Goal: Task Accomplishment & Management: Manage account settings

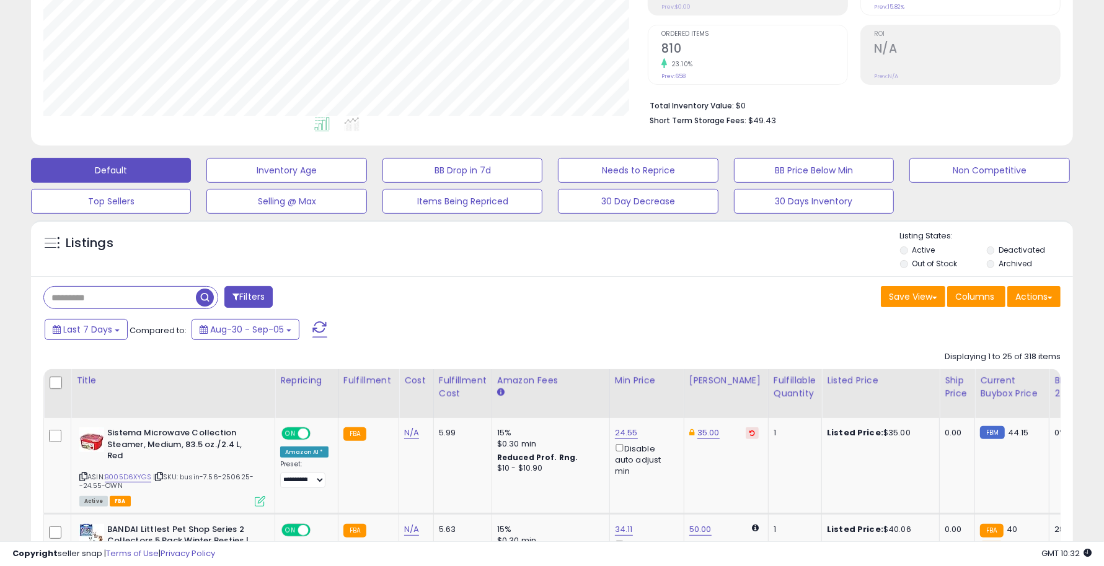
scroll to position [254, 604]
click at [159, 300] on input "text" at bounding box center [170, 298] width 252 height 22
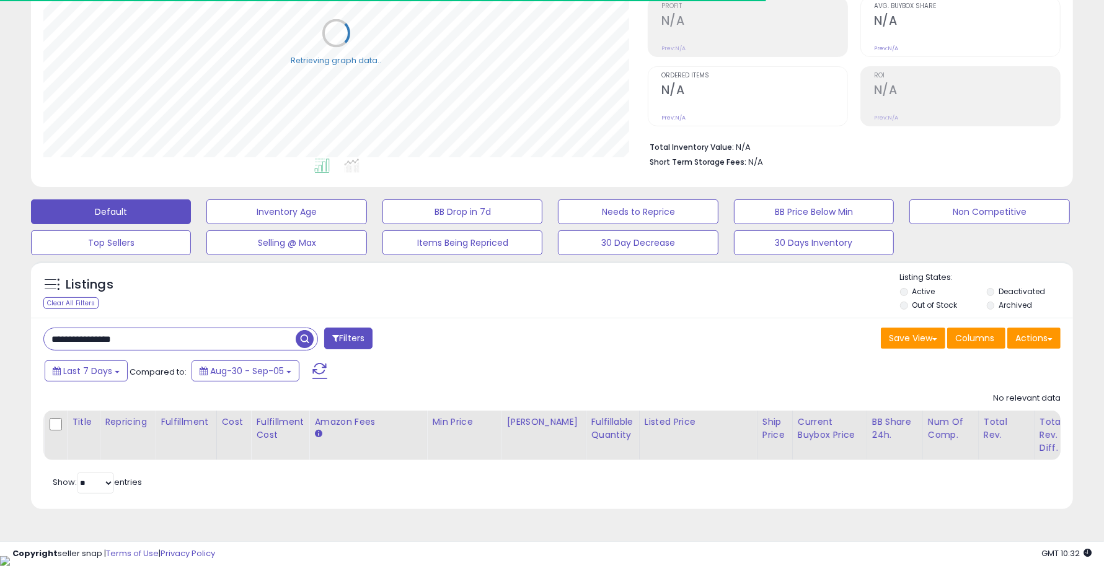
drag, startPoint x: 180, startPoint y: 338, endPoint x: 116, endPoint y: 333, distance: 64.0
click at [116, 333] on input "**********" at bounding box center [170, 339] width 252 height 22
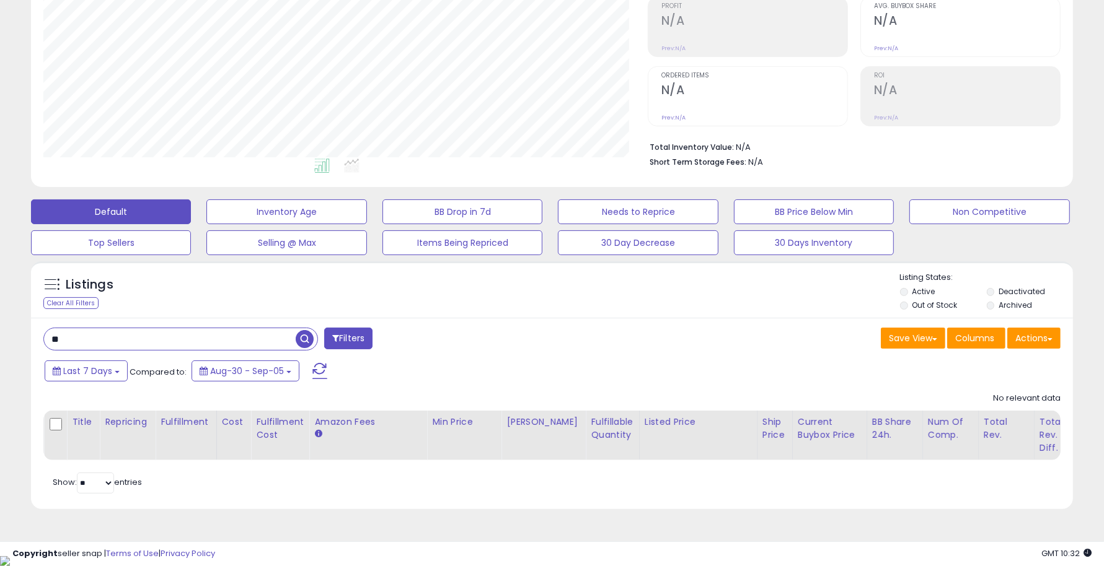
type input "*"
type input "****"
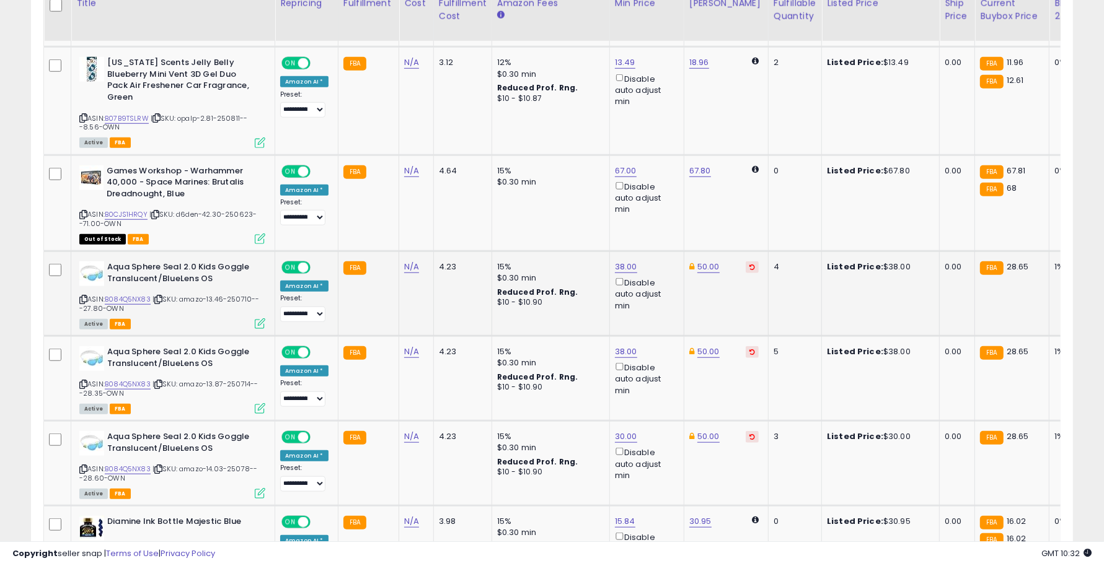
scroll to position [956, 0]
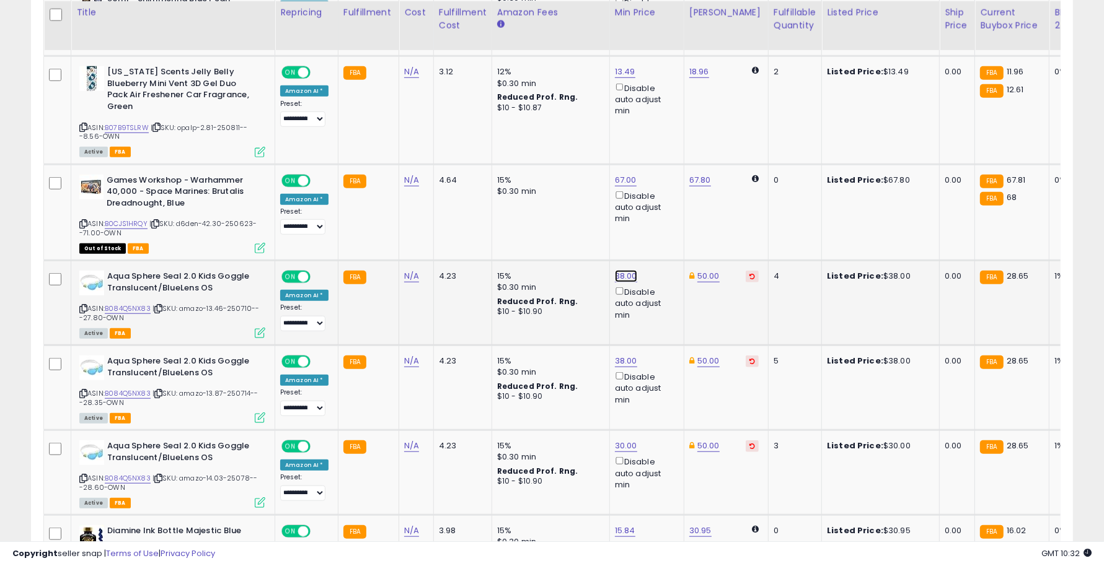
click at [621, 274] on link "38.00" at bounding box center [626, 276] width 22 height 12
type input "*"
type input "**"
click button "submit" at bounding box center [654, 232] width 21 height 19
click at [623, 358] on link "38.00" at bounding box center [626, 361] width 22 height 12
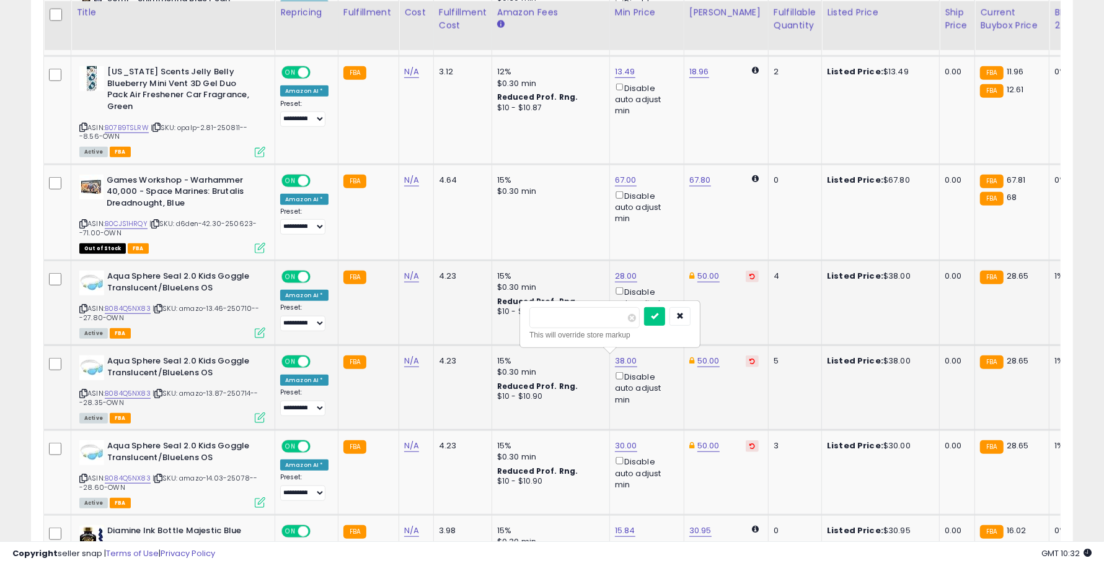
type input "*"
click button "submit" at bounding box center [654, 316] width 21 height 19
click at [621, 440] on link "30.00" at bounding box center [626, 446] width 22 height 12
type input "*"
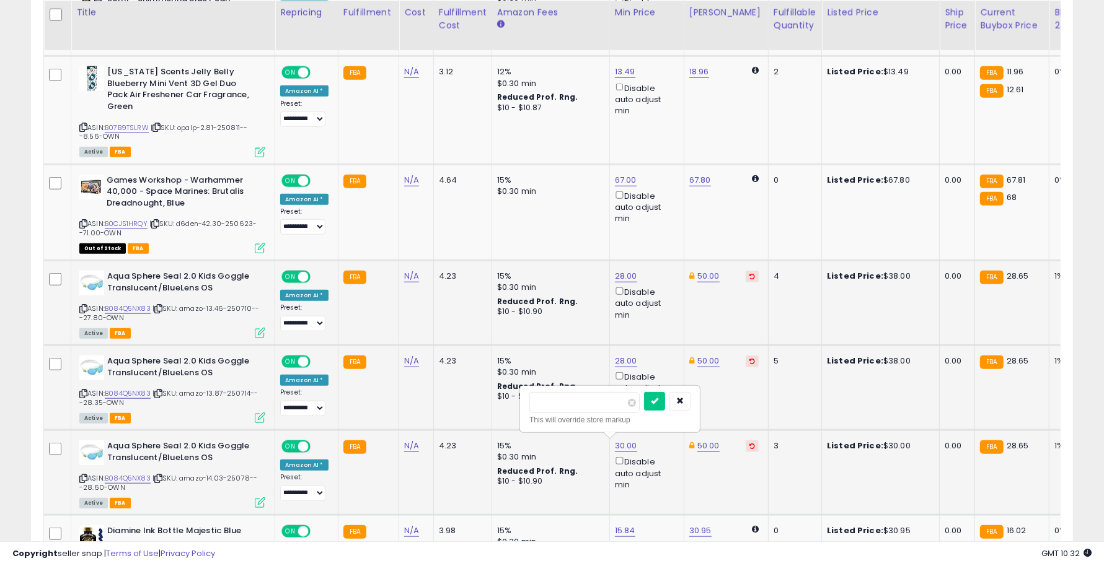
type input "**"
click button "submit" at bounding box center [654, 401] width 21 height 19
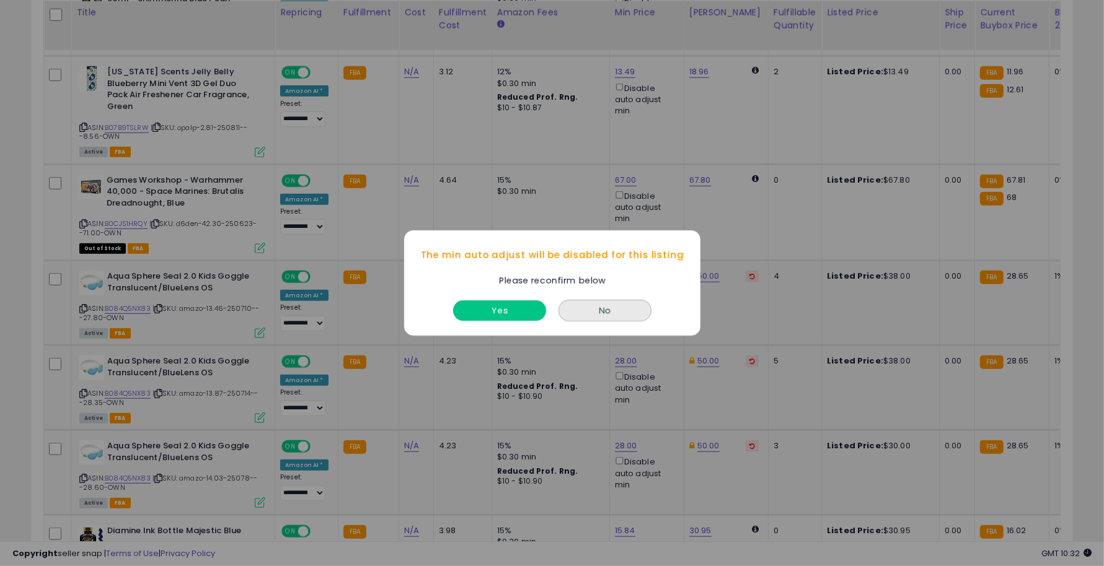
click at [517, 308] on button "Yes" at bounding box center [499, 311] width 93 height 20
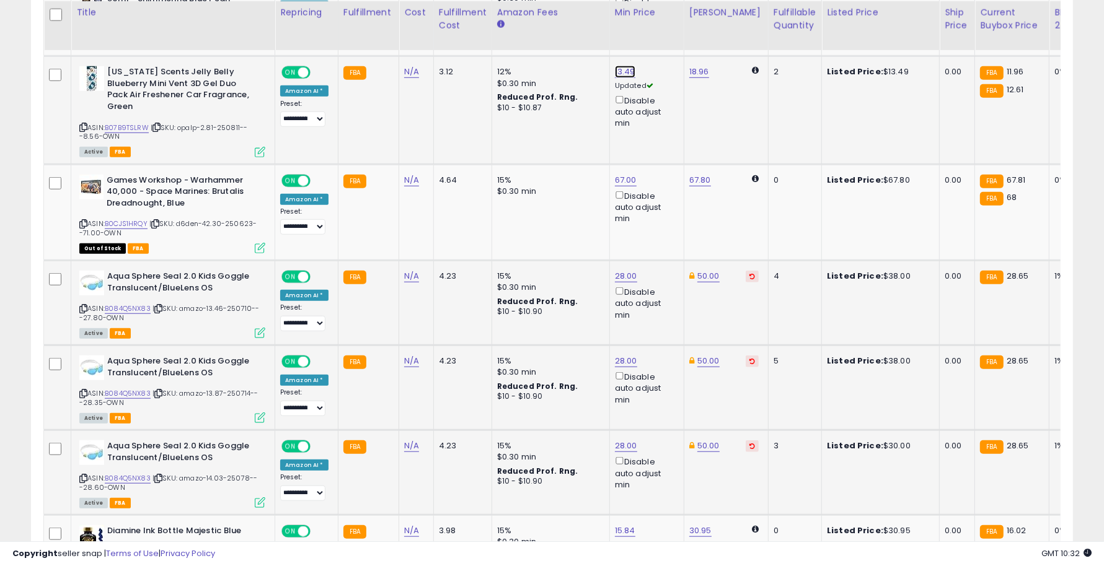
click at [617, 67] on link "13.49" at bounding box center [625, 72] width 20 height 12
drag, startPoint x: 563, startPoint y: 25, endPoint x: 511, endPoint y: 22, distance: 52.2
click at [511, 22] on table "Title Repricing" at bounding box center [932, 443] width 1779 height 1595
type input "**"
click button "submit" at bounding box center [653, 28] width 21 height 19
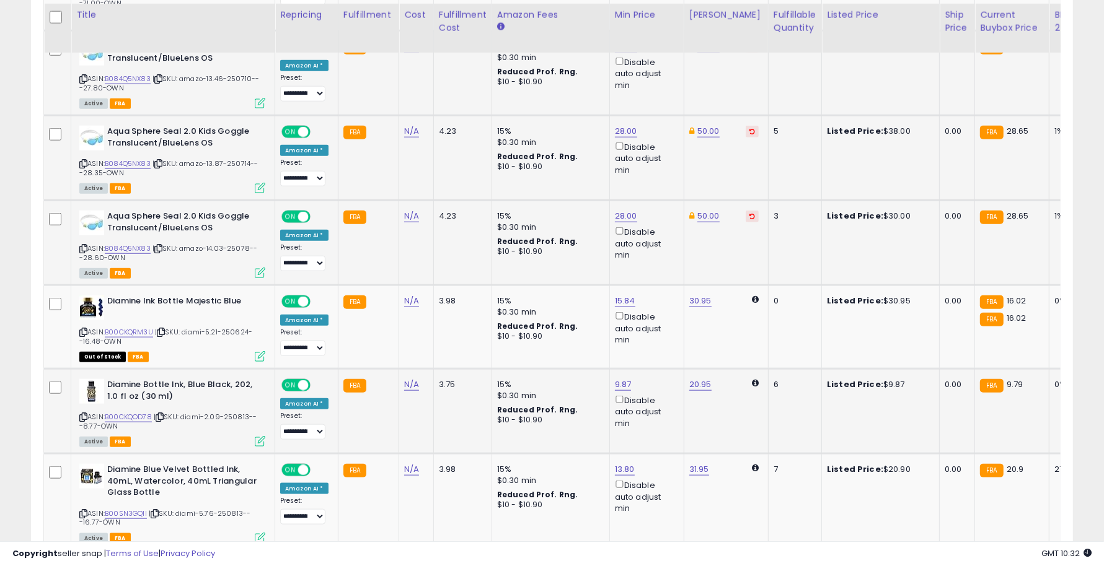
scroll to position [1188, 0]
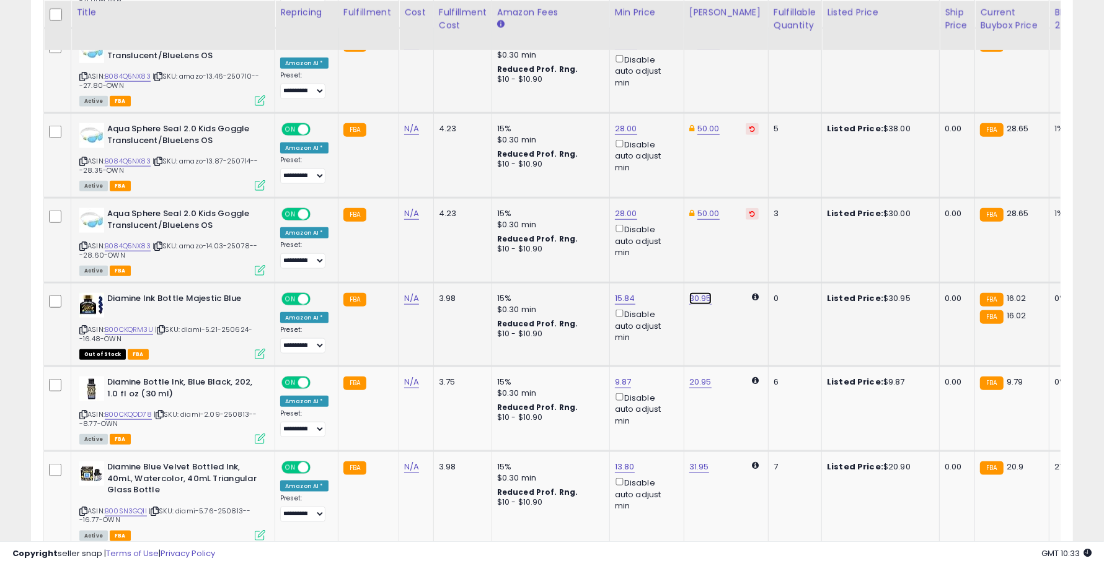
click at [689, 293] on link "30.95" at bounding box center [700, 298] width 22 height 12
type input "*"
type input "**"
click button "submit" at bounding box center [728, 253] width 21 height 19
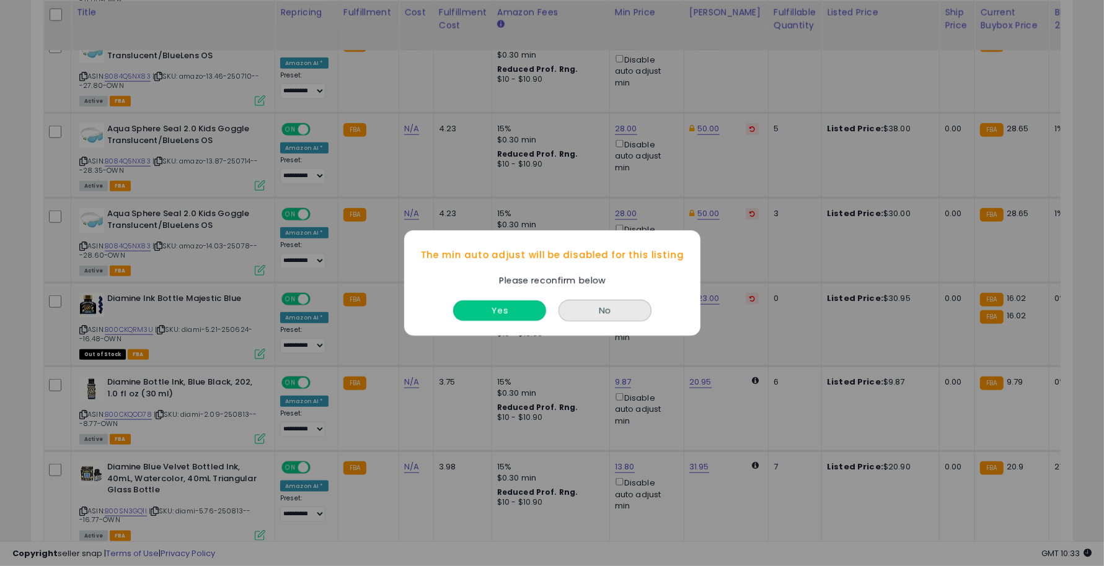
click at [502, 317] on button "Yes" at bounding box center [499, 311] width 93 height 20
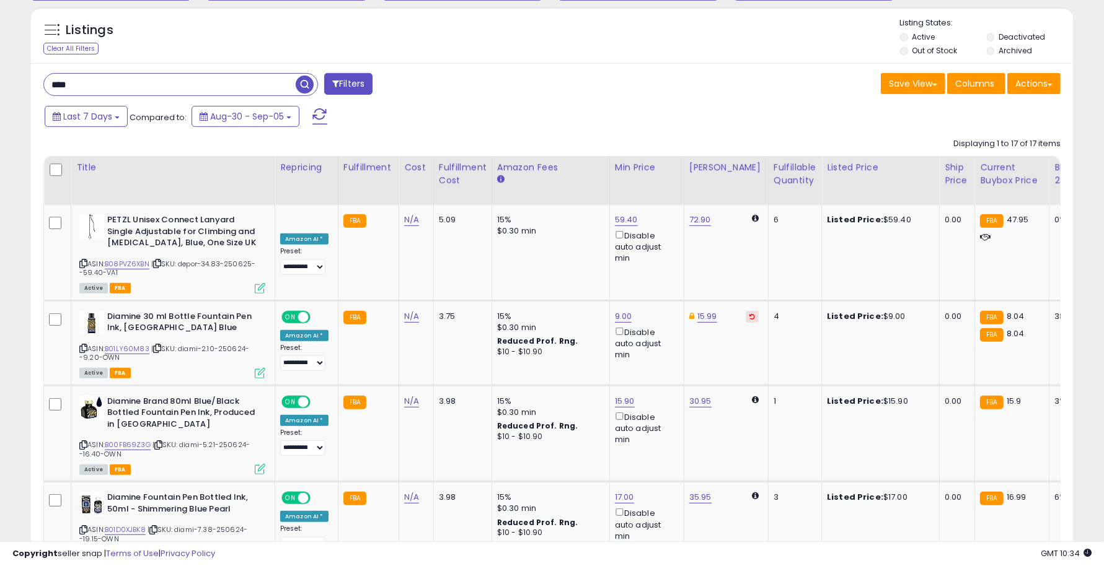
scroll to position [336, 0]
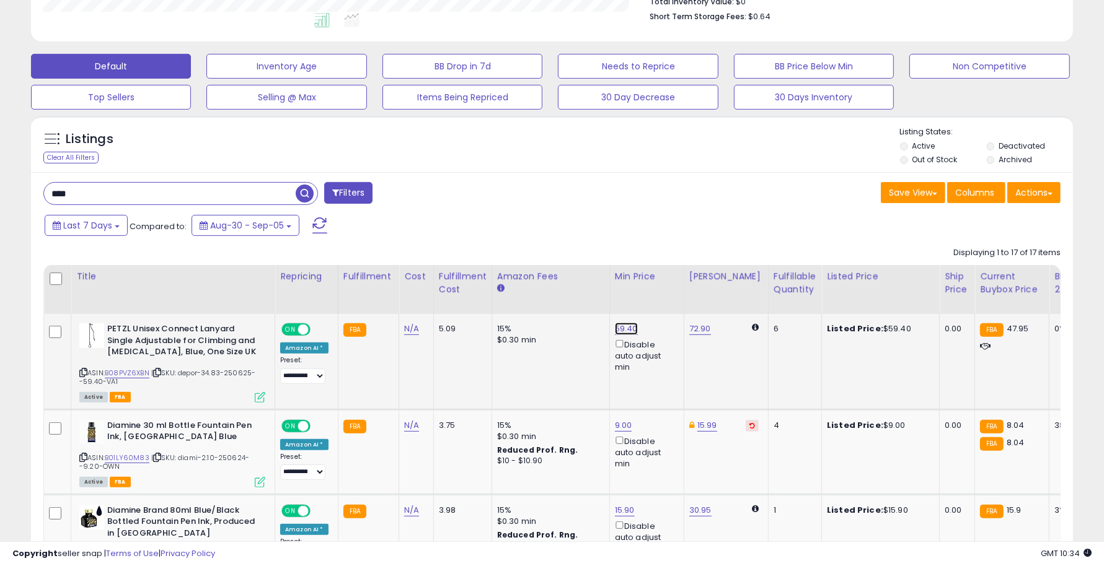
click at [623, 328] on link "59.40" at bounding box center [626, 329] width 23 height 12
type input "*"
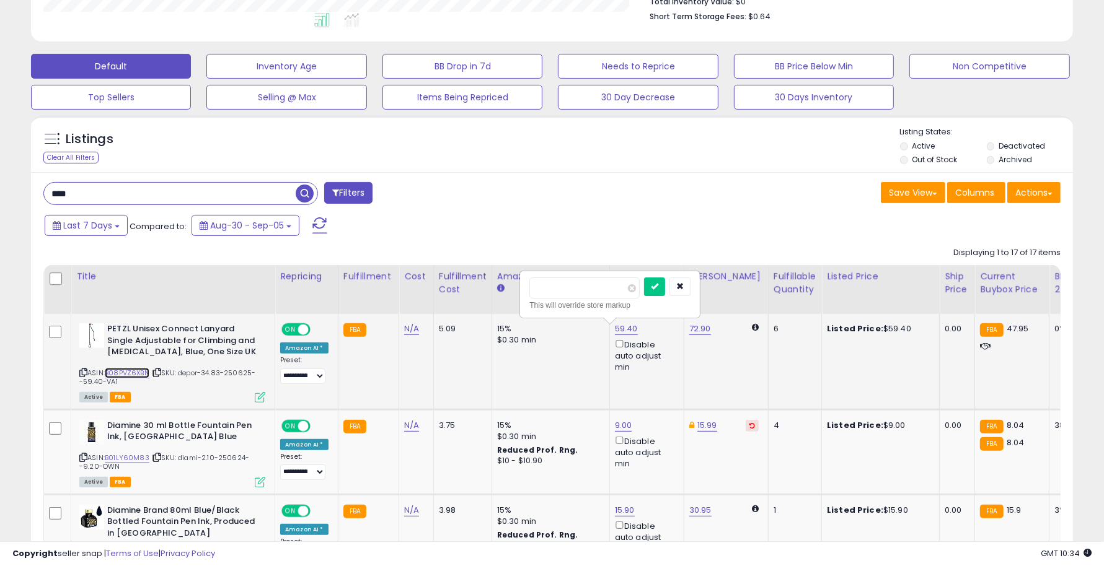
click at [126, 372] on link "B08PVZ6XBN" at bounding box center [127, 373] width 45 height 11
drag, startPoint x: 564, startPoint y: 290, endPoint x: 496, endPoint y: 289, distance: 67.5
type input "*****"
click button "submit" at bounding box center [654, 287] width 21 height 19
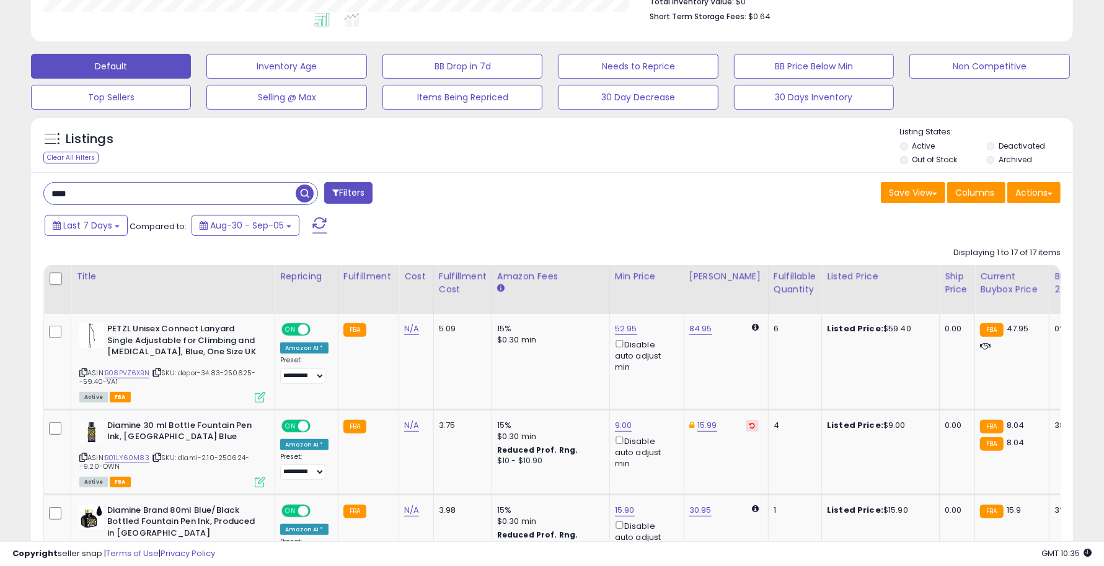
click at [312, 189] on span "button" at bounding box center [305, 194] width 18 height 18
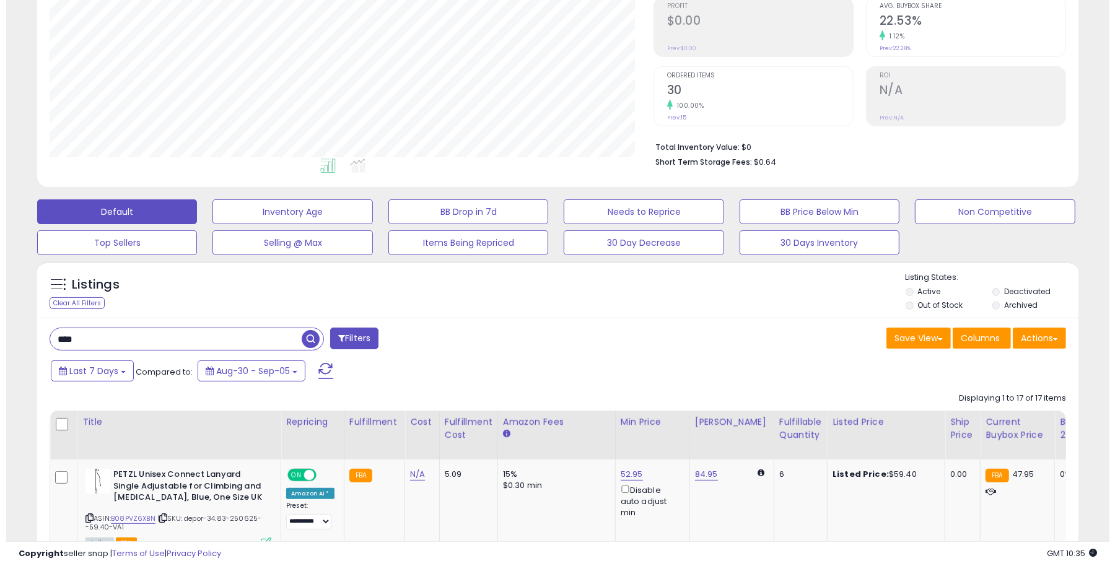
scroll to position [254, 604]
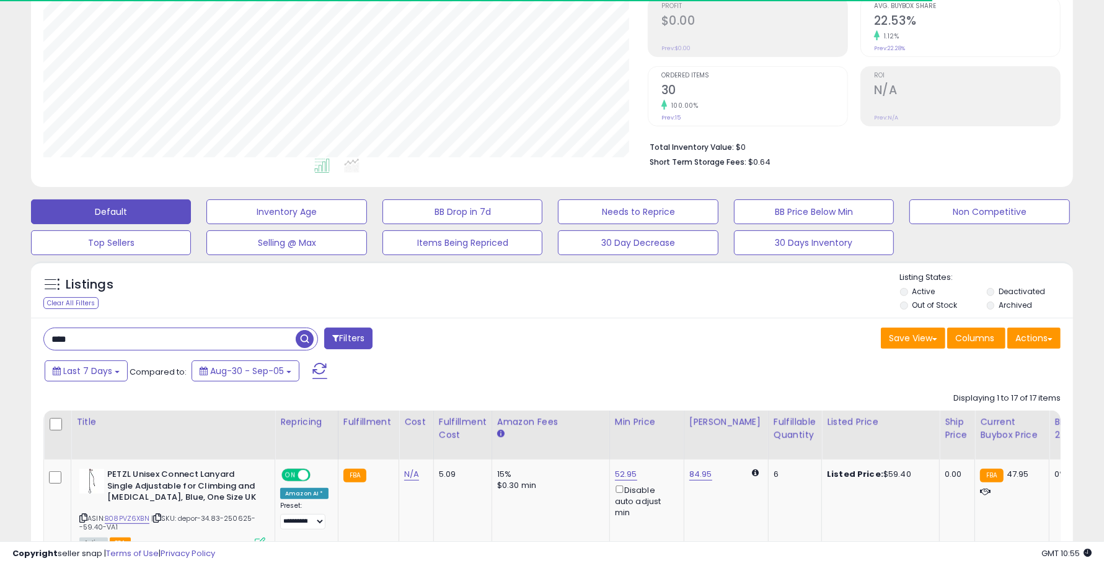
click at [305, 341] on span "button" at bounding box center [305, 339] width 18 height 18
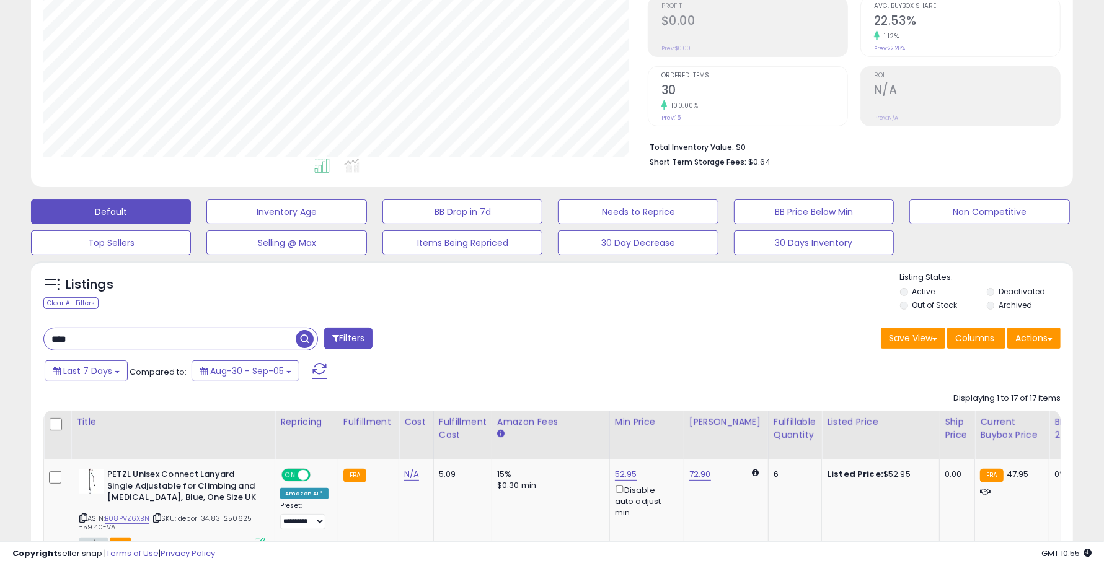
click at [305, 341] on span "button" at bounding box center [305, 339] width 18 height 18
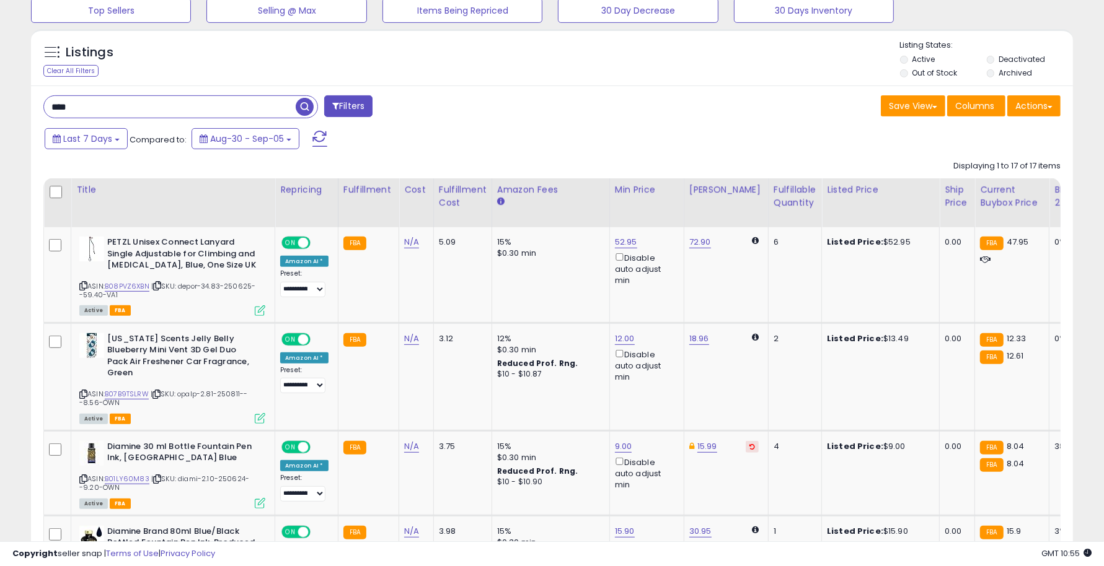
scroll to position [346, 0]
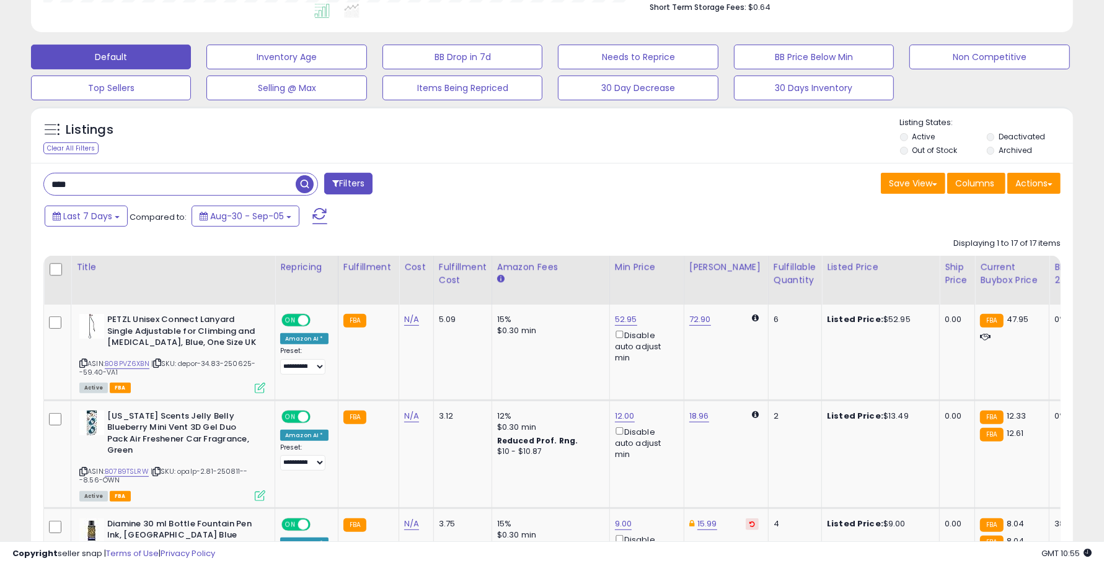
drag, startPoint x: 97, startPoint y: 183, endPoint x: 30, endPoint y: 184, distance: 66.9
paste input "******"
type input "**********"
click at [306, 178] on span "button" at bounding box center [305, 184] width 18 height 18
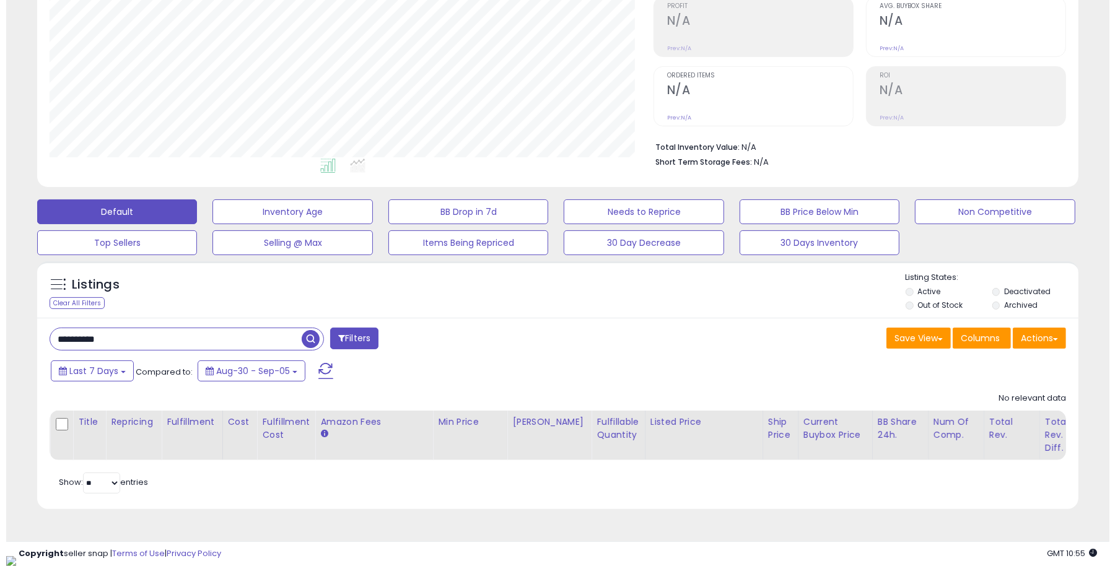
scroll to position [254, 604]
click at [304, 338] on span "button" at bounding box center [305, 339] width 18 height 18
